Goal: Transaction & Acquisition: Book appointment/travel/reservation

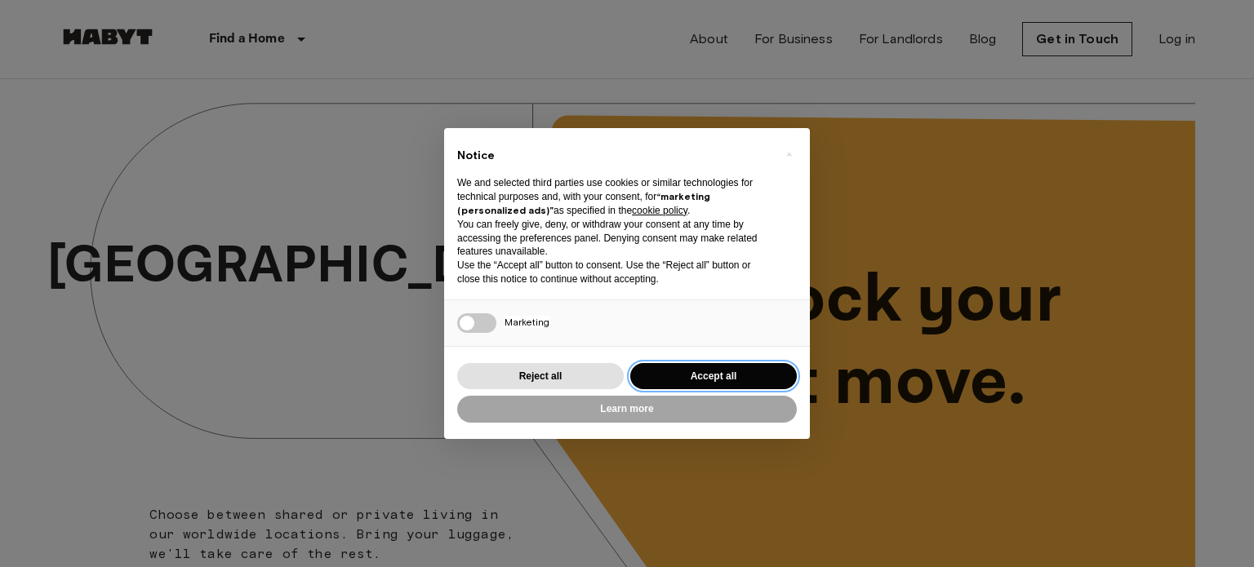
click at [689, 384] on button "Accept all" at bounding box center [713, 376] width 167 height 27
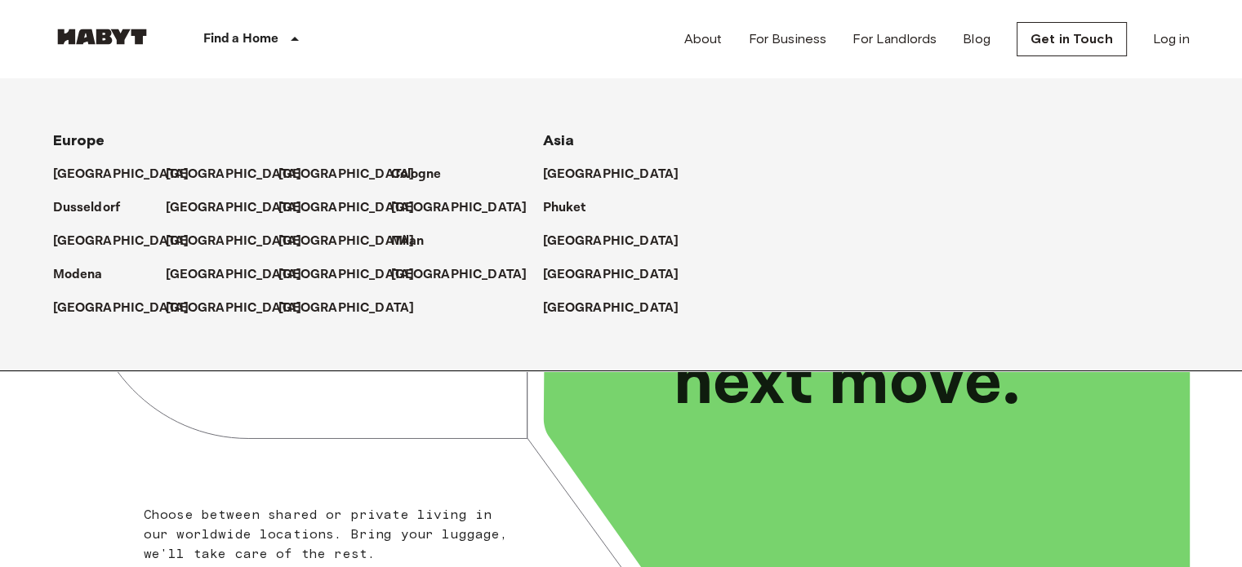
click at [287, 42] on icon at bounding box center [295, 39] width 20 height 20
click at [207, 206] on p "[GEOGRAPHIC_DATA]" at bounding box center [237, 208] width 136 height 20
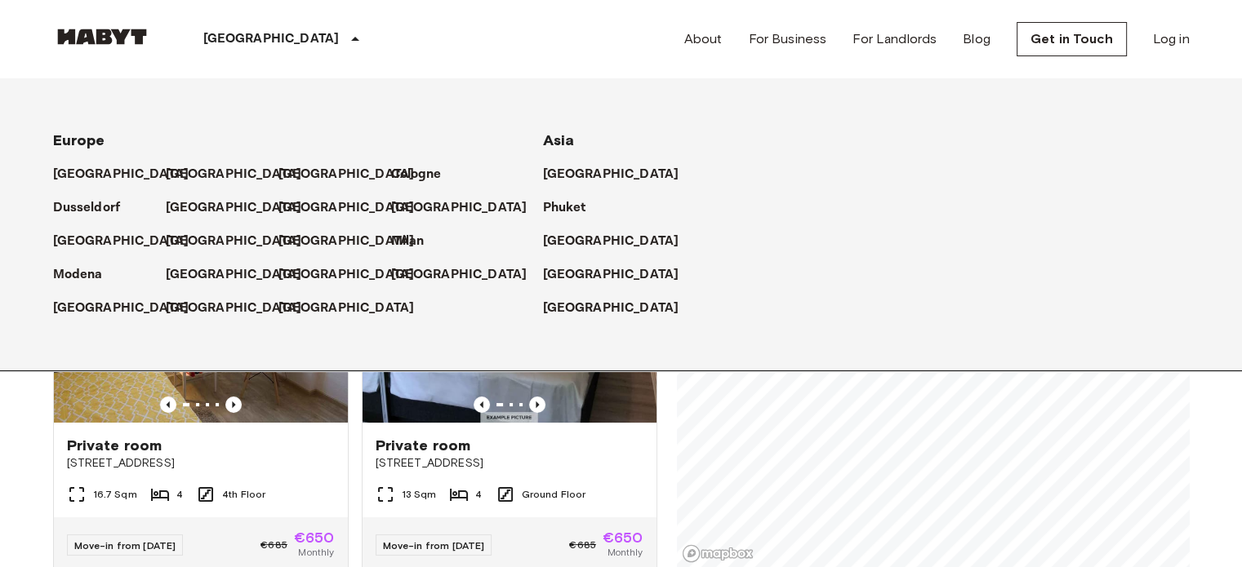
click at [351, 38] on icon at bounding box center [355, 39] width 8 height 4
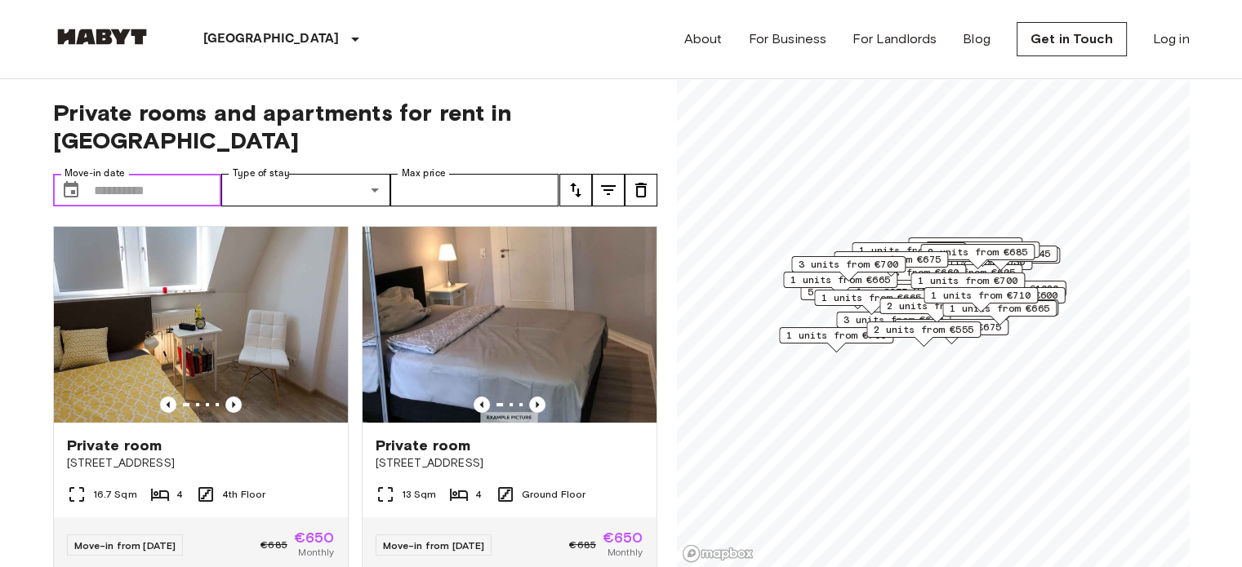
click at [153, 174] on input "Move-in date" at bounding box center [158, 190] width 128 height 33
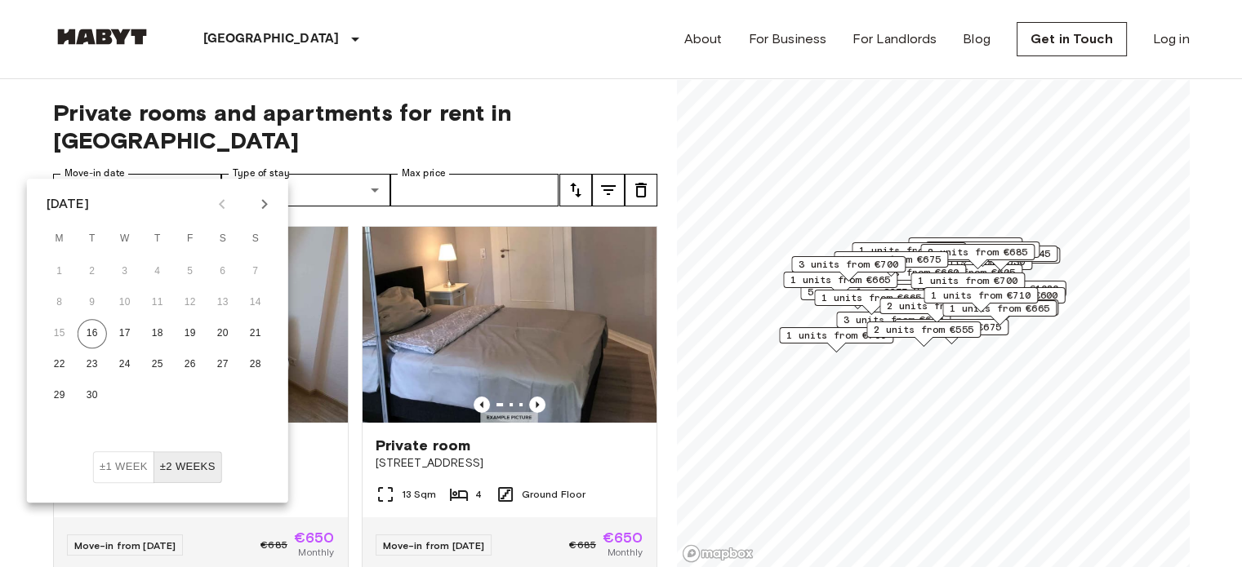
click at [270, 201] on icon "Next month" at bounding box center [265, 204] width 20 height 20
click at [224, 395] on button "31" at bounding box center [222, 395] width 29 height 29
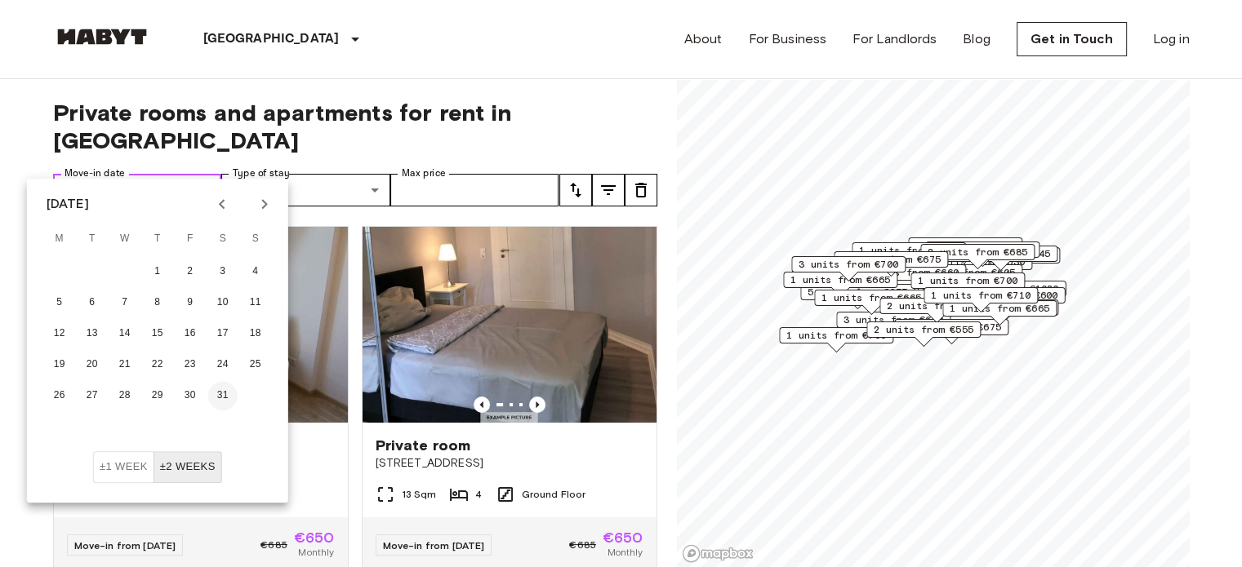
type input "**********"
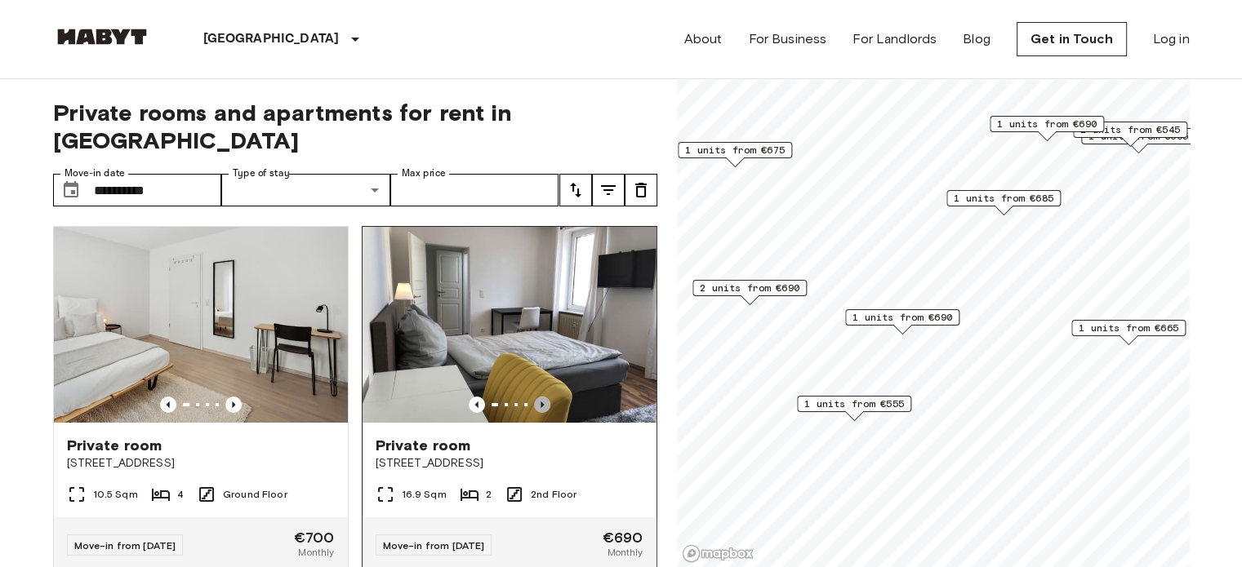
click at [535, 397] on icon "Previous image" at bounding box center [542, 405] width 16 height 16
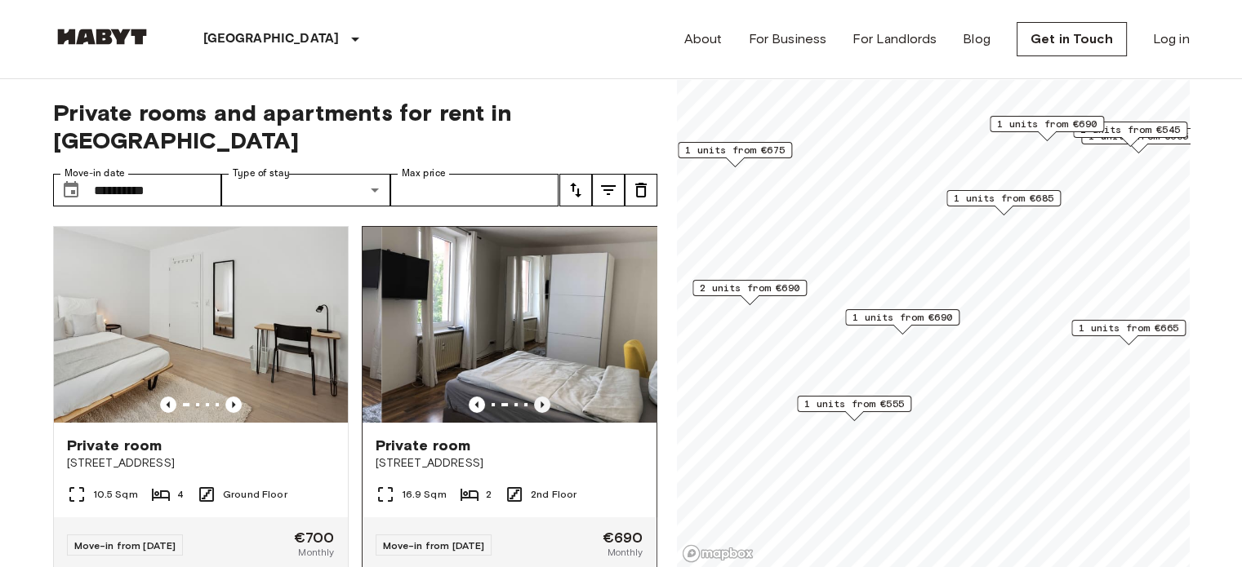
click at [535, 397] on icon "Previous image" at bounding box center [542, 405] width 16 height 16
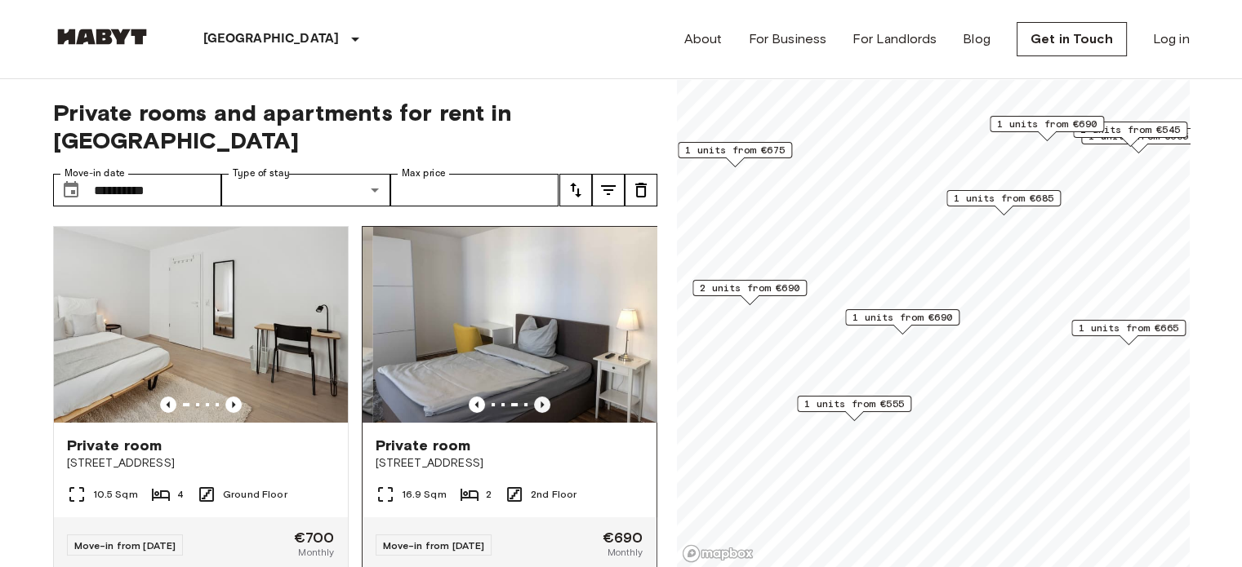
click at [535, 397] on icon "Previous image" at bounding box center [542, 405] width 16 height 16
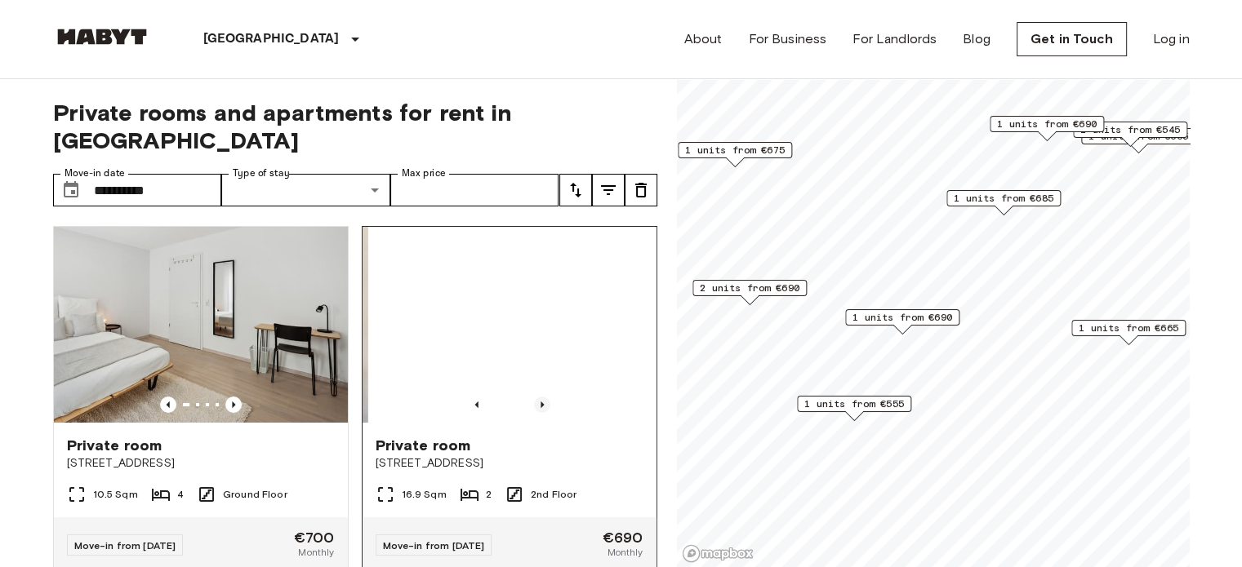
scroll to position [319, 0]
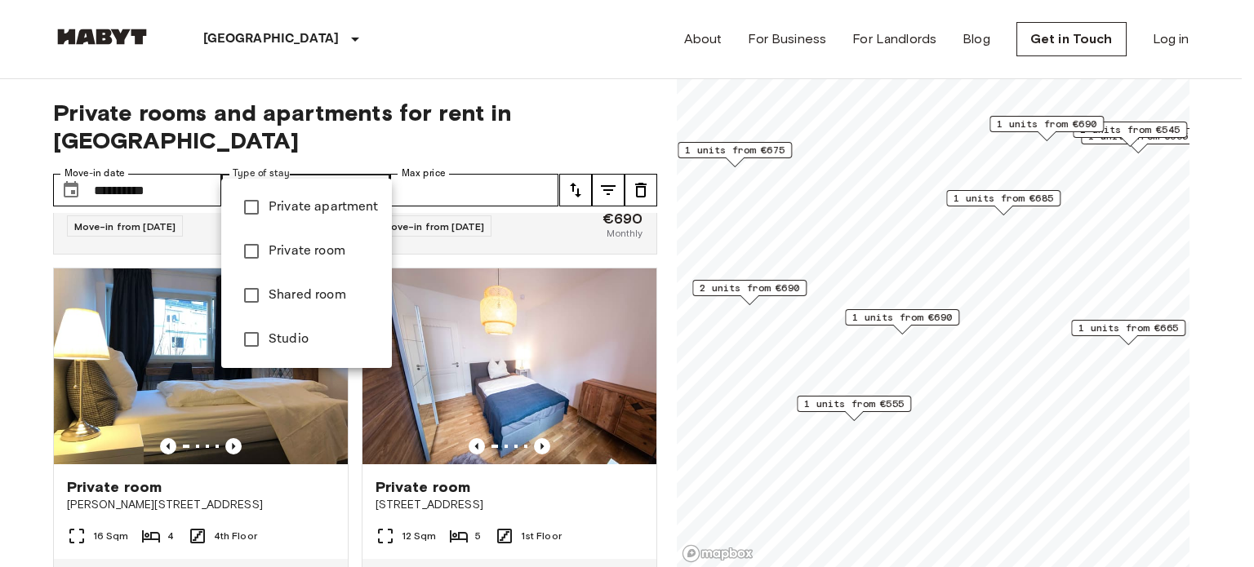
click at [348, 201] on span "Private apartment" at bounding box center [324, 208] width 110 height 20
type input "**********"
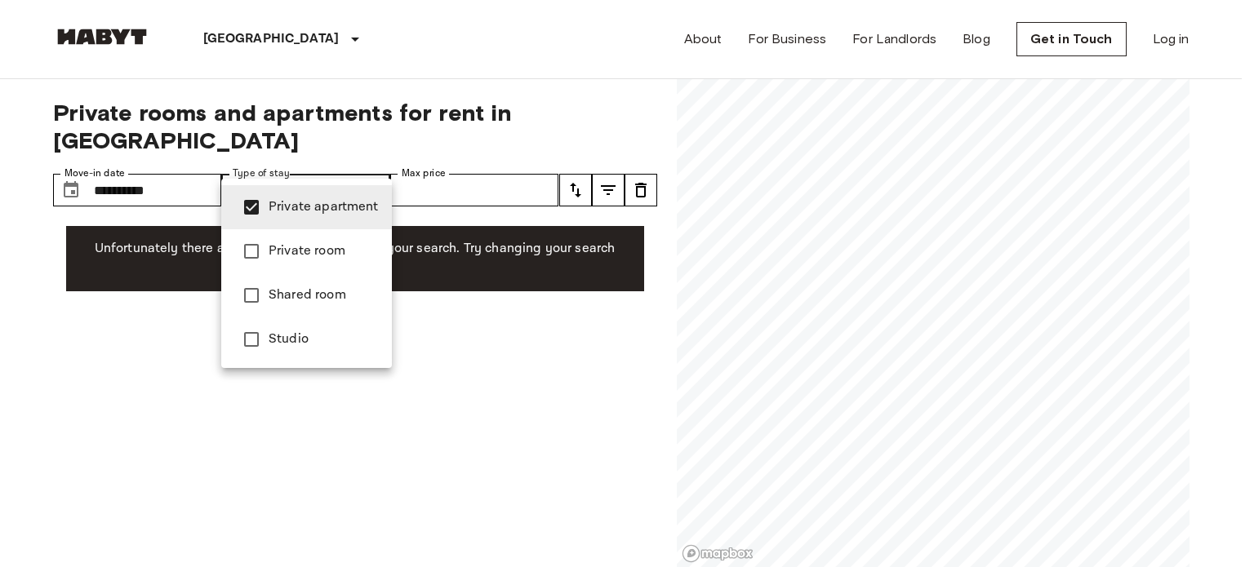
click at [356, 191] on li "Private apartment" at bounding box center [306, 207] width 171 height 44
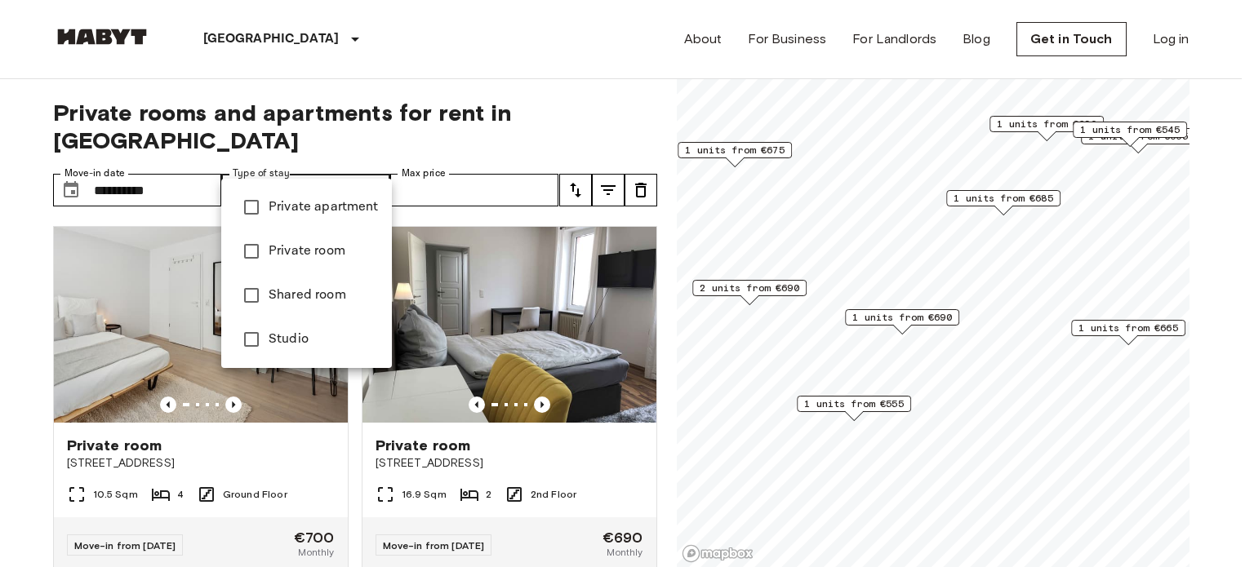
click at [10, 319] on div at bounding box center [627, 283] width 1254 height 567
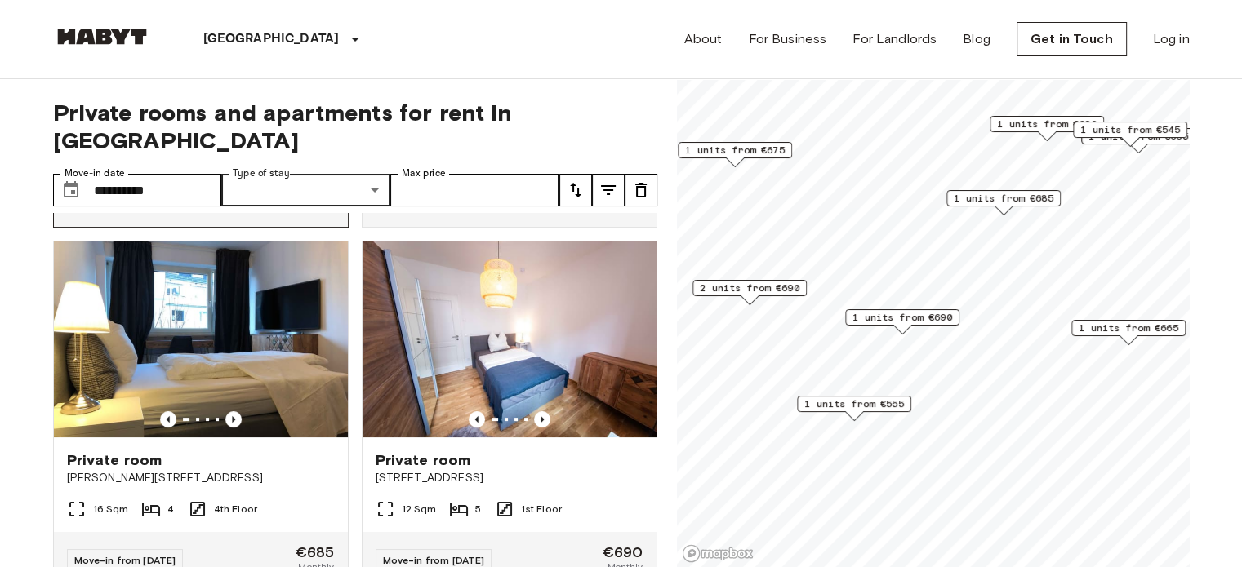
scroll to position [336, 0]
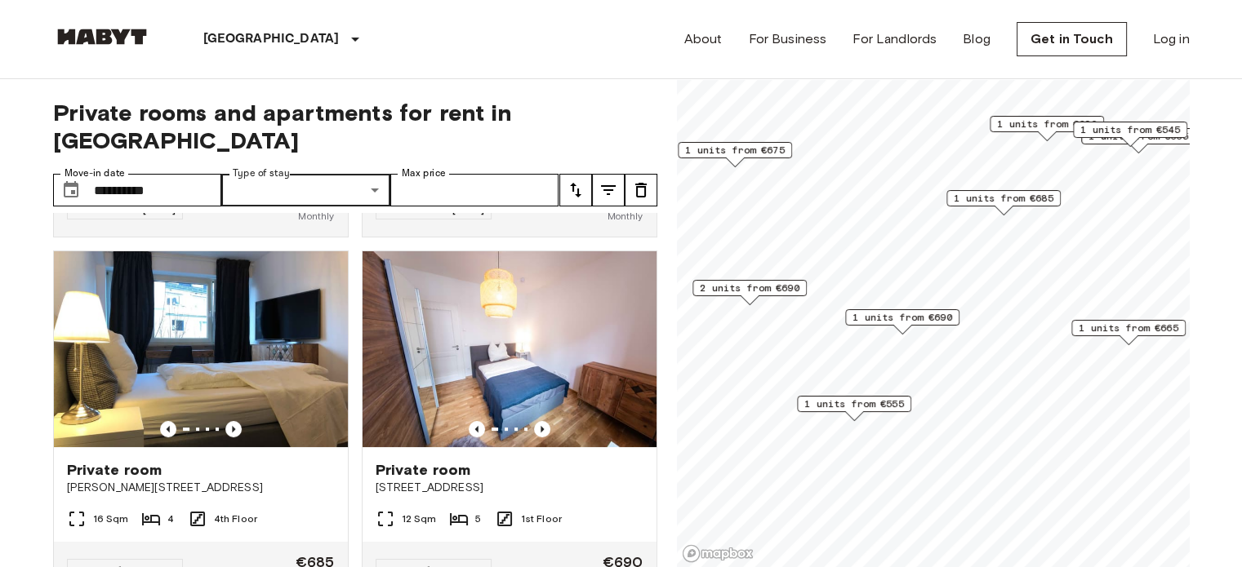
click at [789, 288] on span "2 units from €690" at bounding box center [750, 288] width 100 height 15
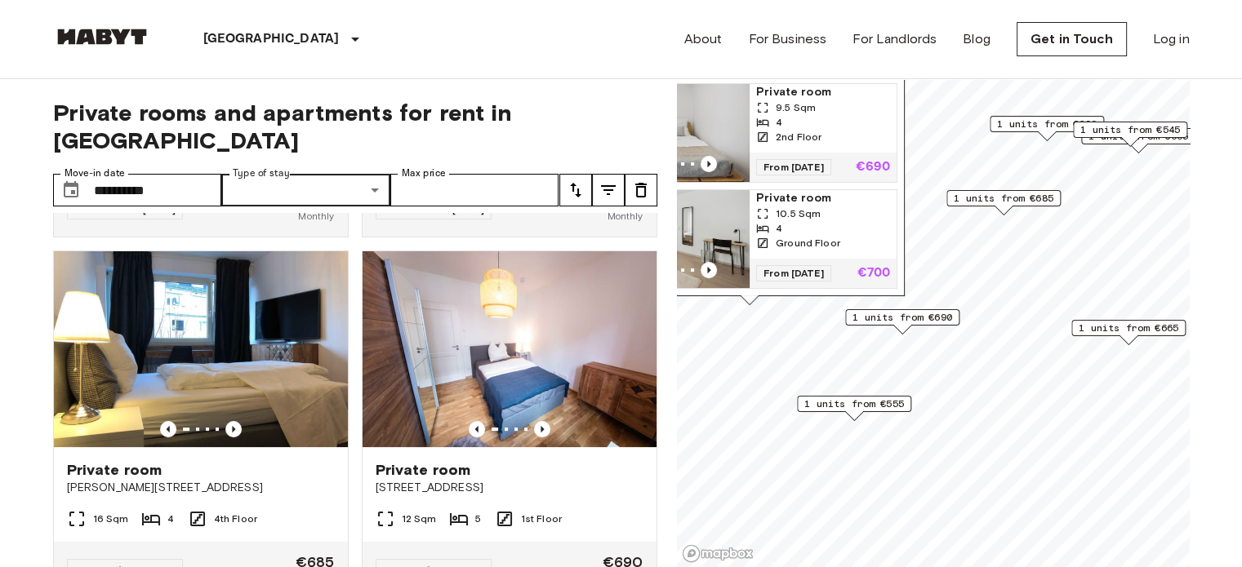
click at [746, 226] on img "Map marker" at bounding box center [675, 239] width 147 height 98
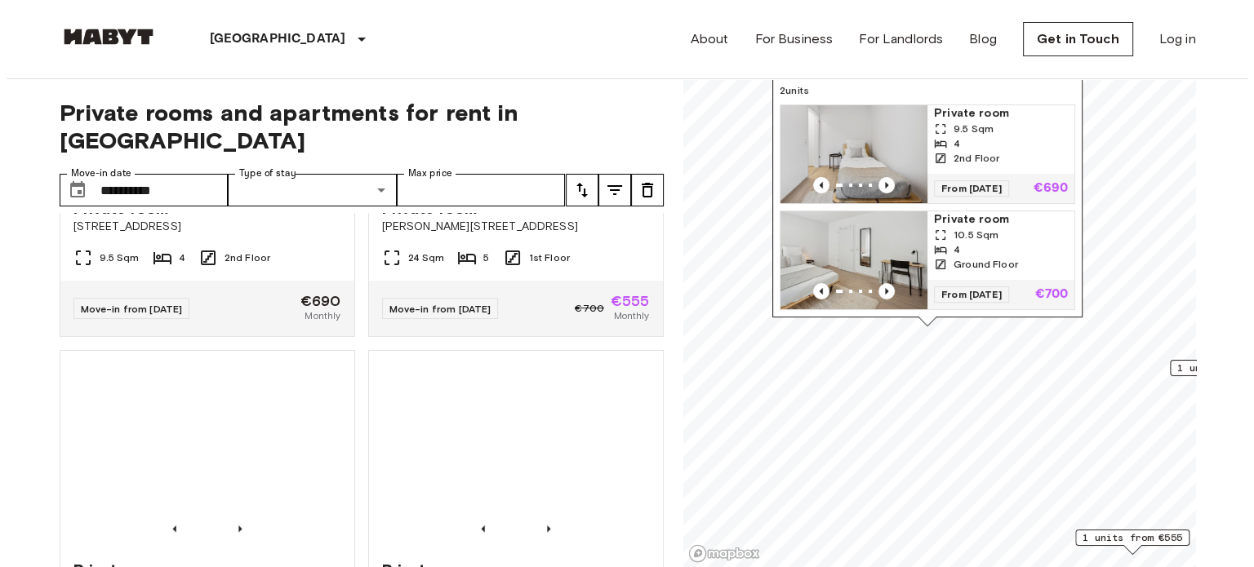
scroll to position [1330, 0]
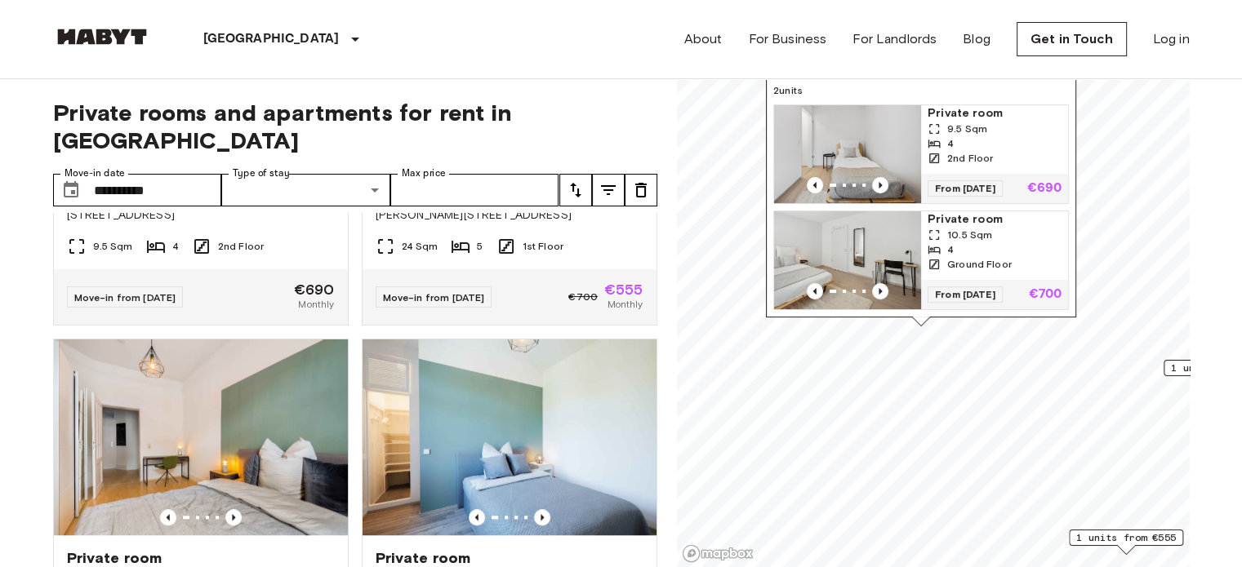
click at [613, 180] on icon "tune" at bounding box center [608, 190] width 20 height 20
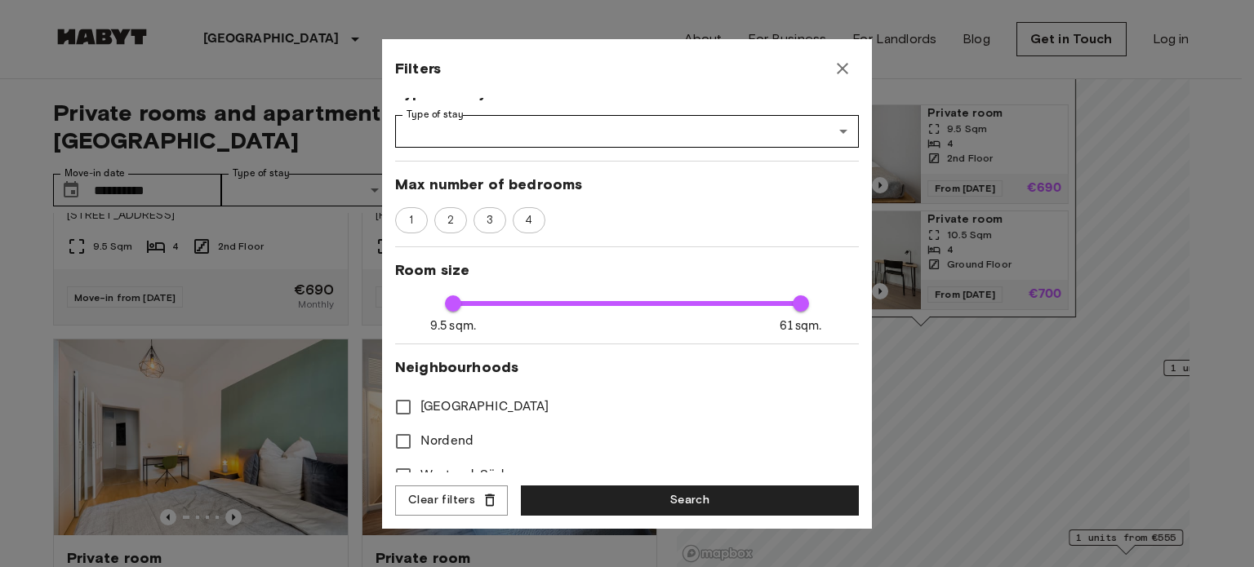
scroll to position [206, 0]
click at [460, 220] on span "2" at bounding box center [450, 219] width 24 height 16
type input "****"
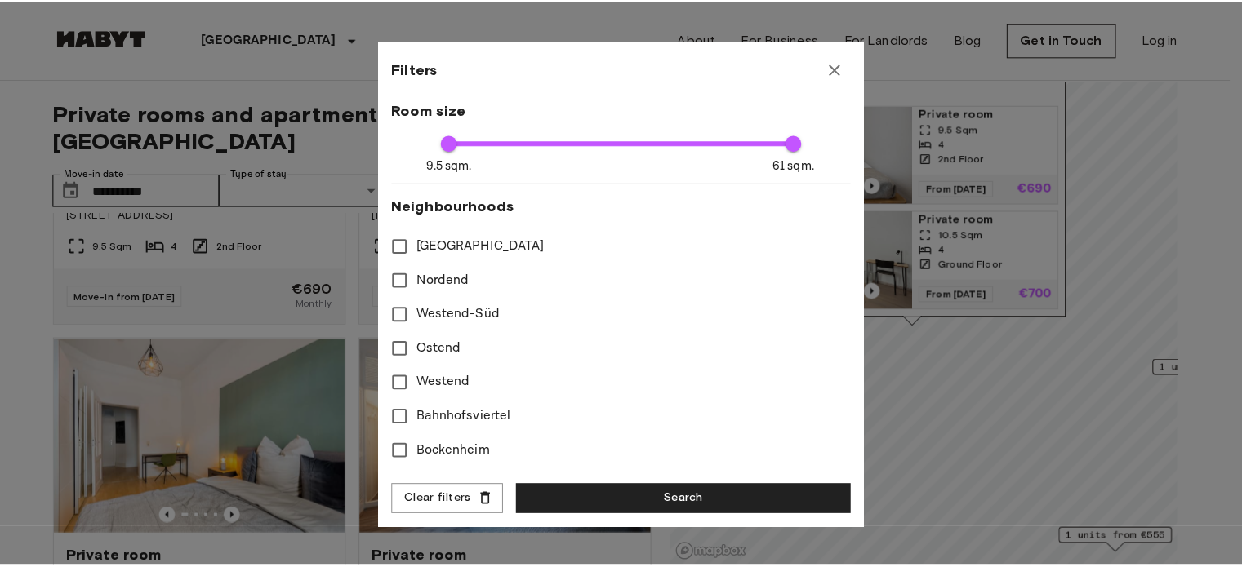
scroll to position [477, 0]
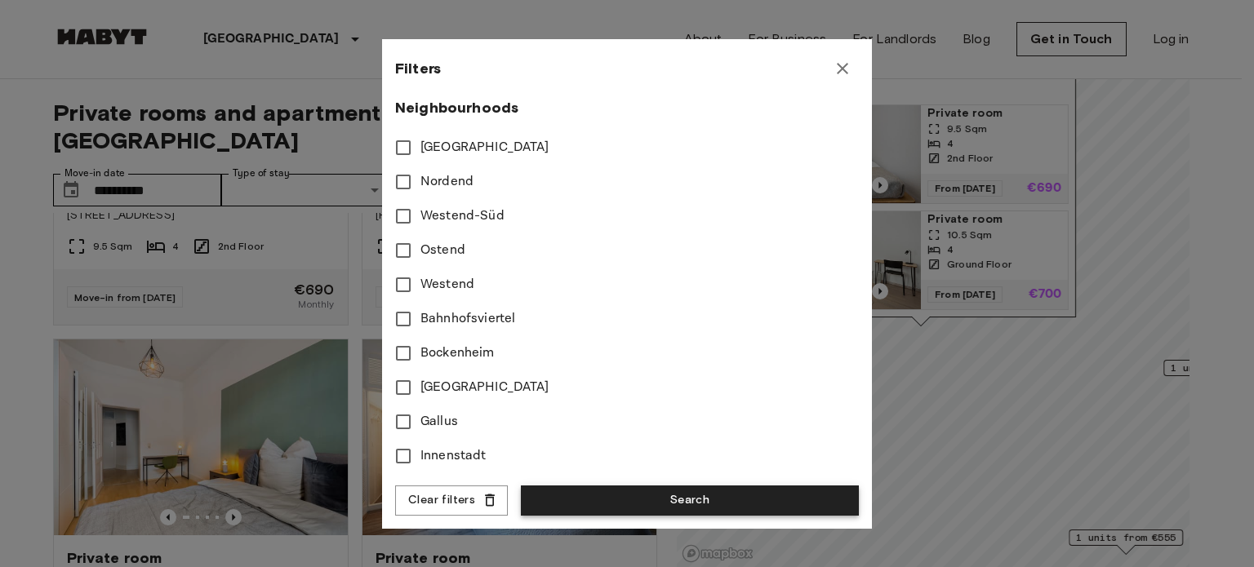
click at [704, 495] on button "Search" at bounding box center [690, 501] width 338 height 30
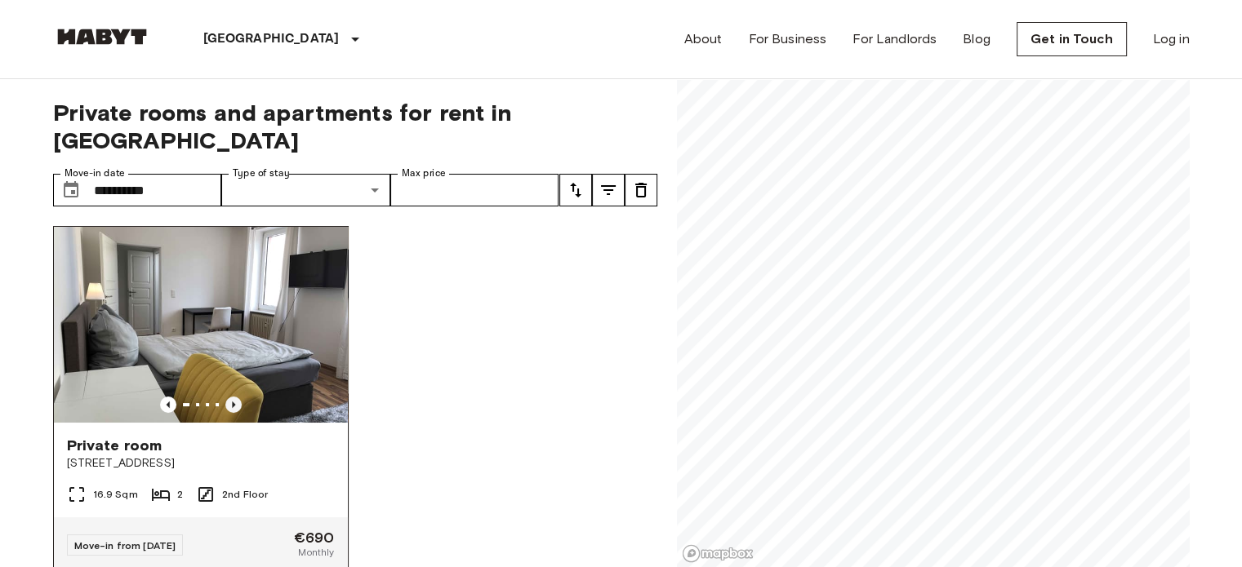
click at [228, 397] on icon "Previous image" at bounding box center [233, 405] width 16 height 16
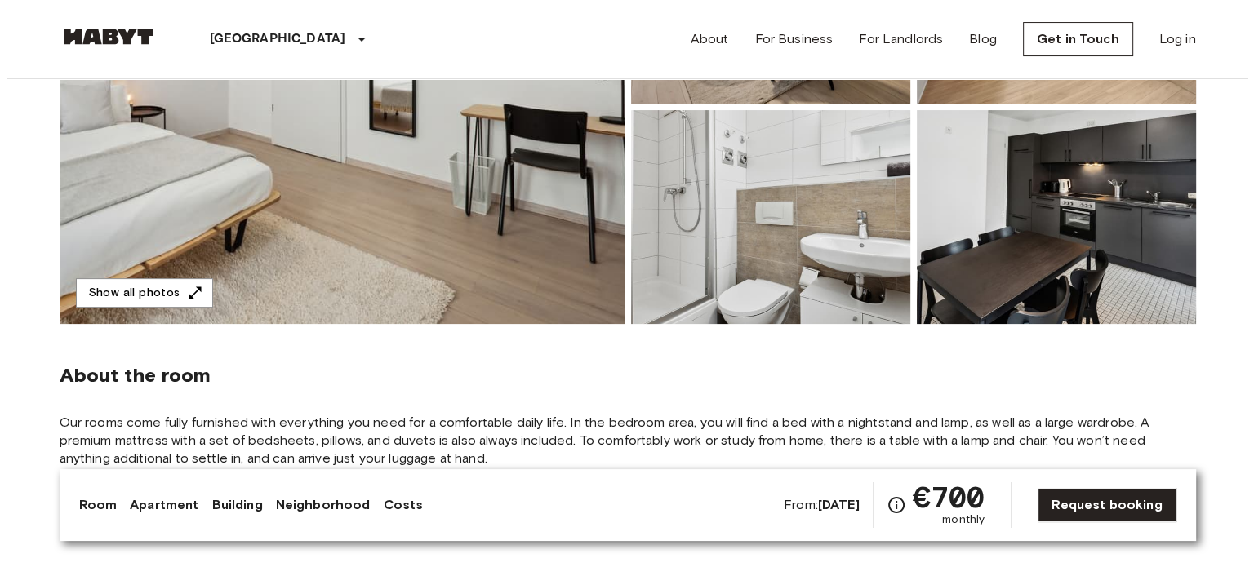
scroll to position [320, 0]
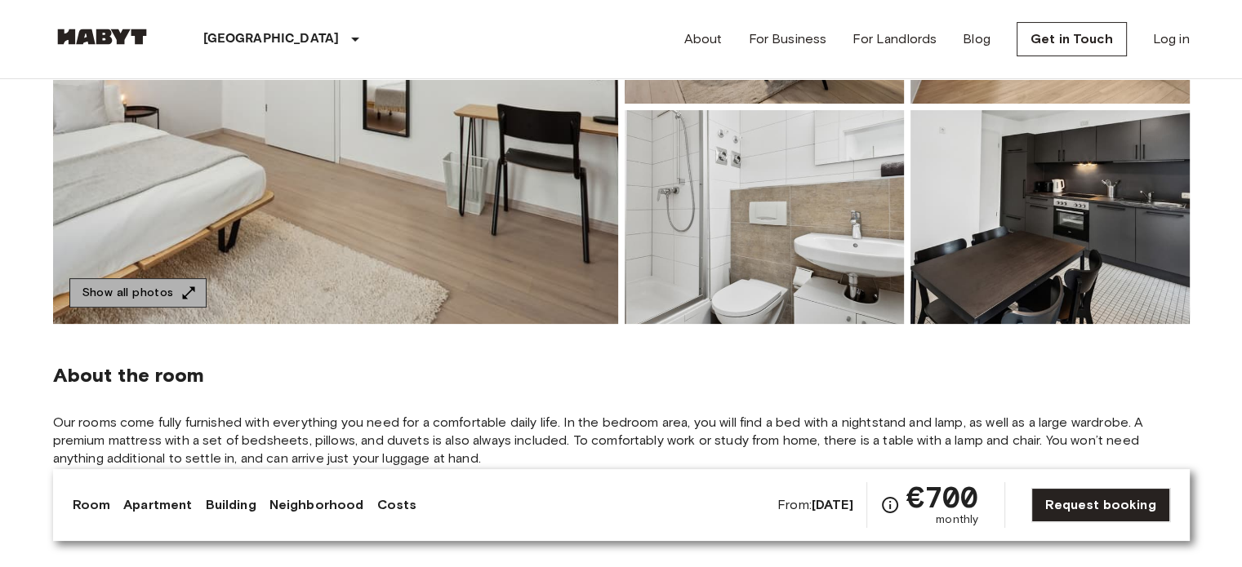
click at [190, 298] on icon "button" at bounding box center [188, 293] width 16 height 16
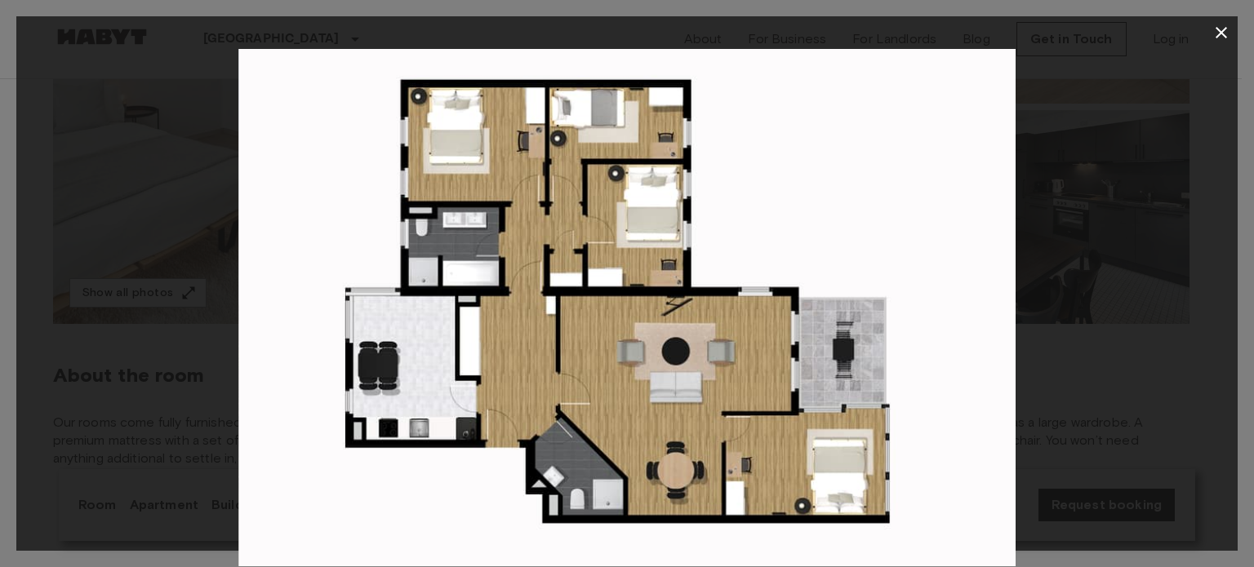
click at [1120, 303] on div at bounding box center [626, 308] width 1221 height 518
